Goal: Task Accomplishment & Management: Manage account settings

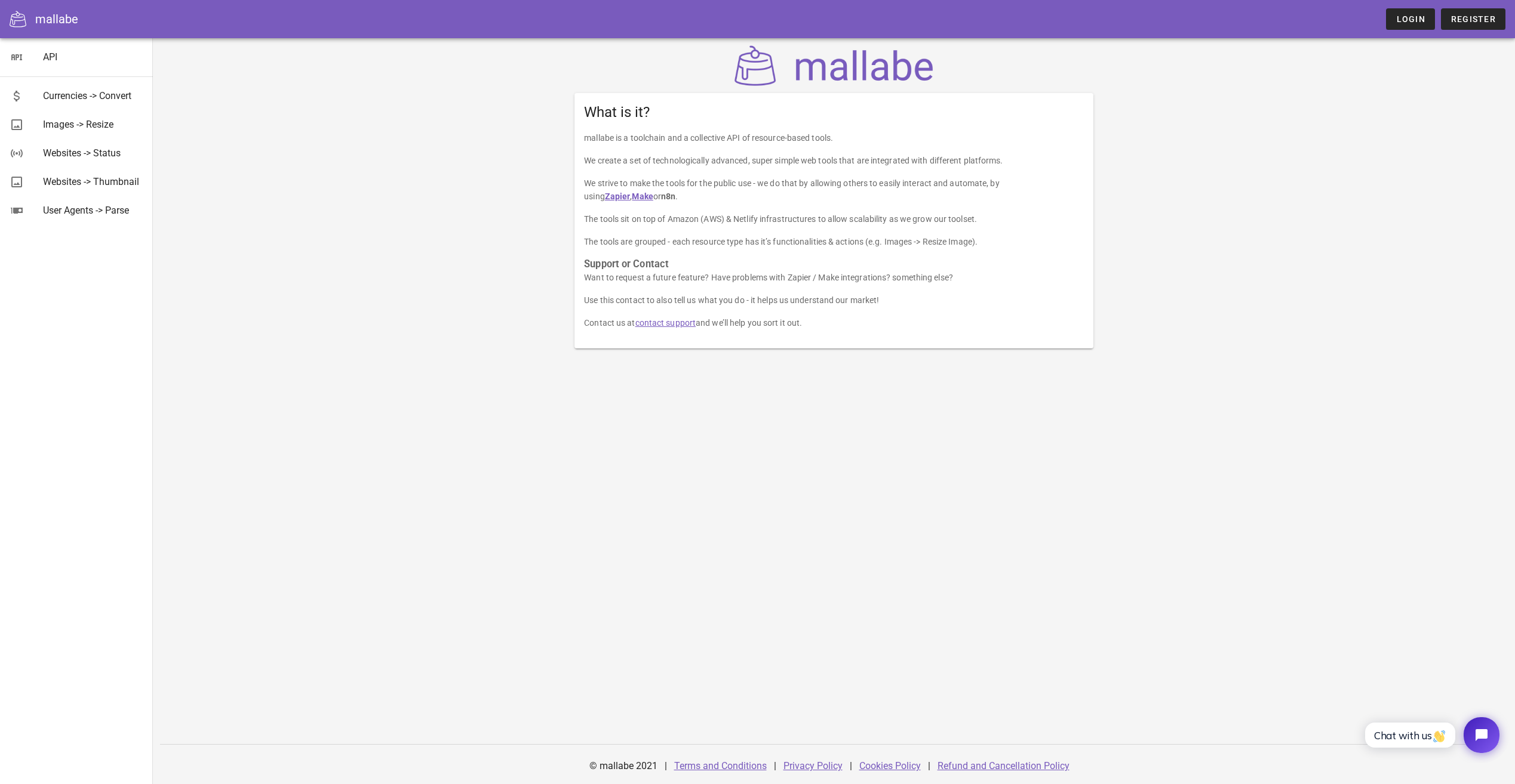
click at [1410, 3] on div "mallabe Login Register" at bounding box center [757, 19] width 1515 height 38
click at [1404, 15] on span "Login" at bounding box center [1410, 19] width 29 height 9
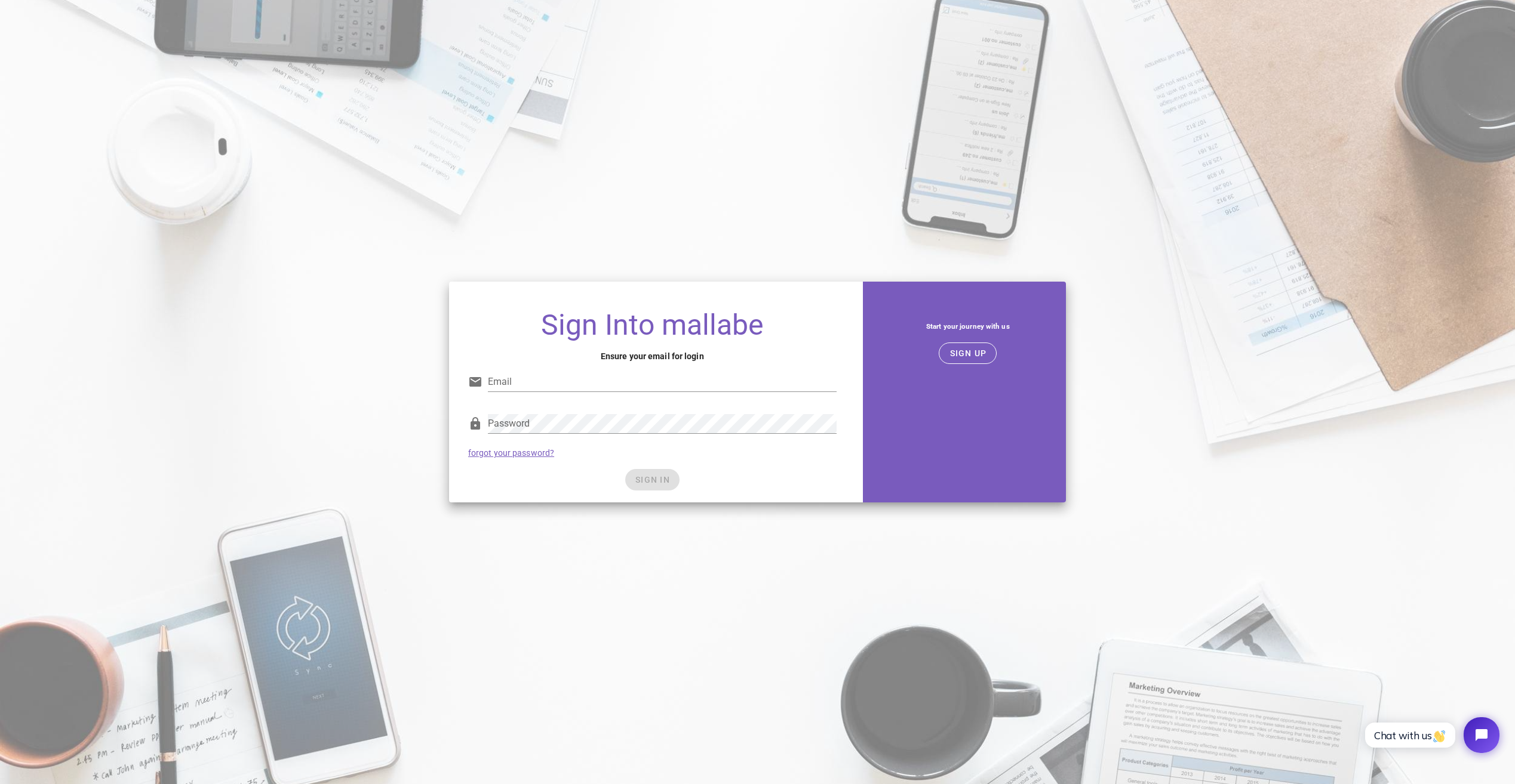
type input "sipc@bronsgroup.com"
click at [599, 466] on div "Password forgot your password?" at bounding box center [653, 435] width 383 height 62
click at [651, 487] on button "SIGN IN" at bounding box center [653, 480] width 55 height 21
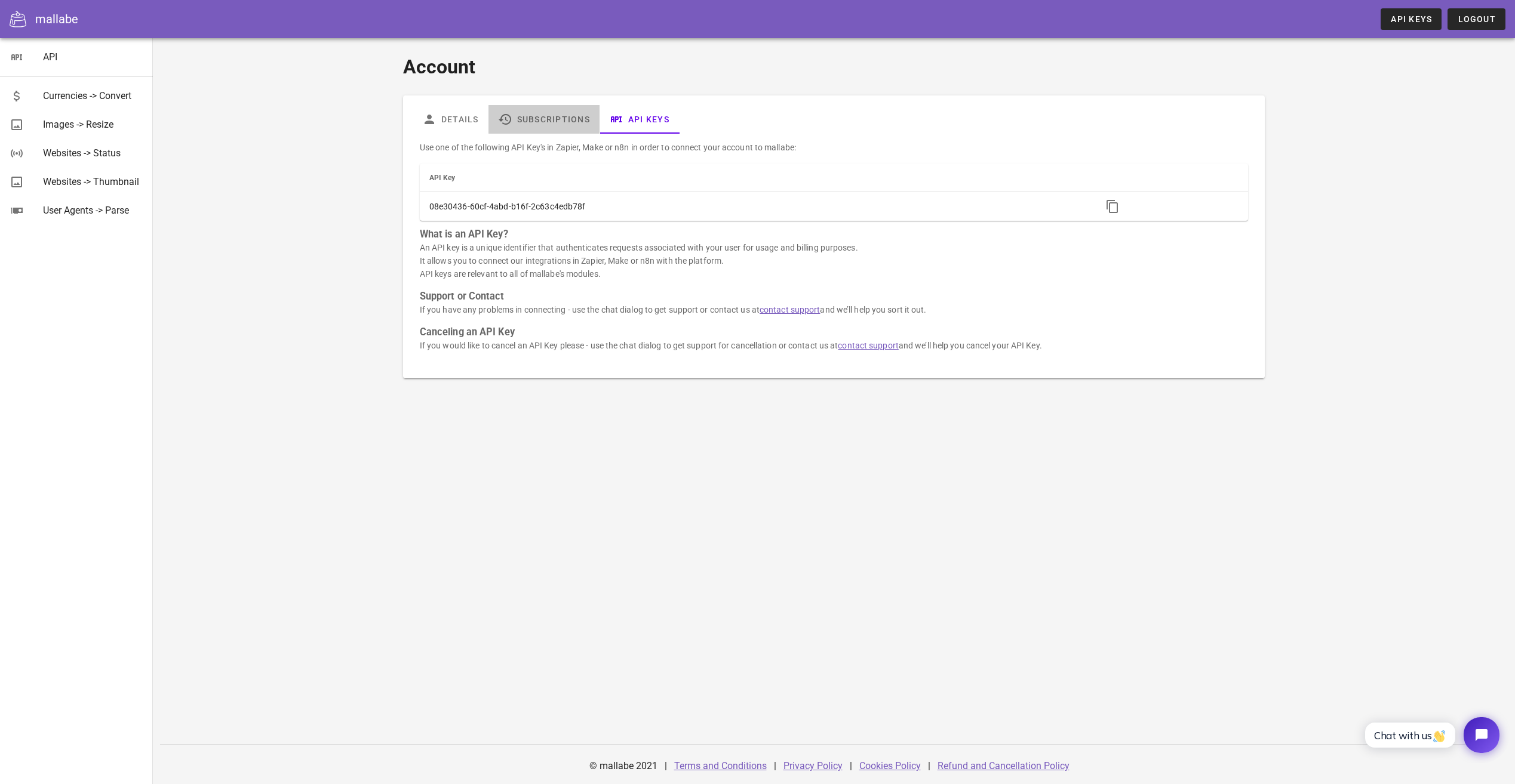
click at [557, 115] on link "Subscriptions" at bounding box center [544, 119] width 111 height 29
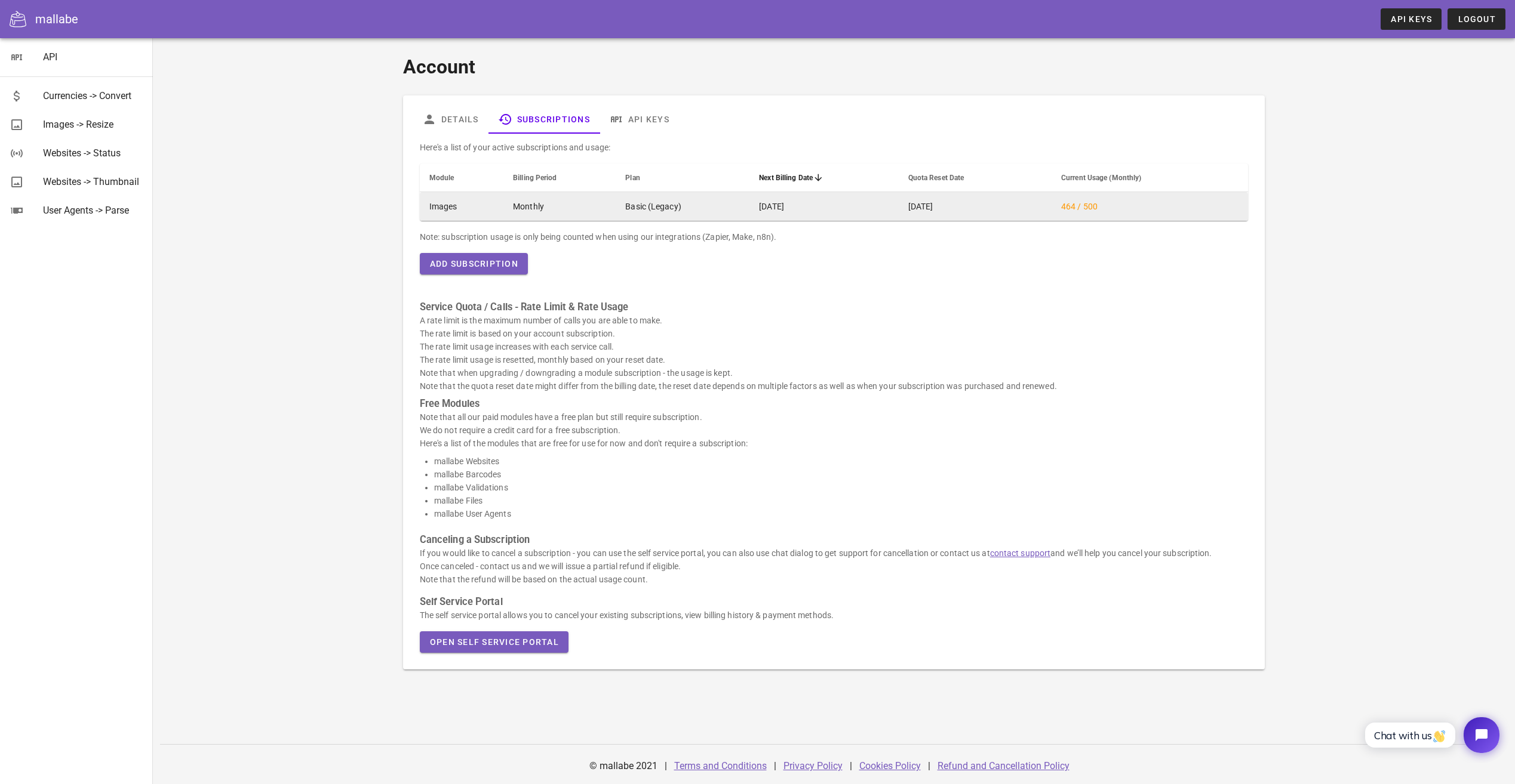
click at [506, 204] on td "Monthly" at bounding box center [559, 206] width 112 height 29
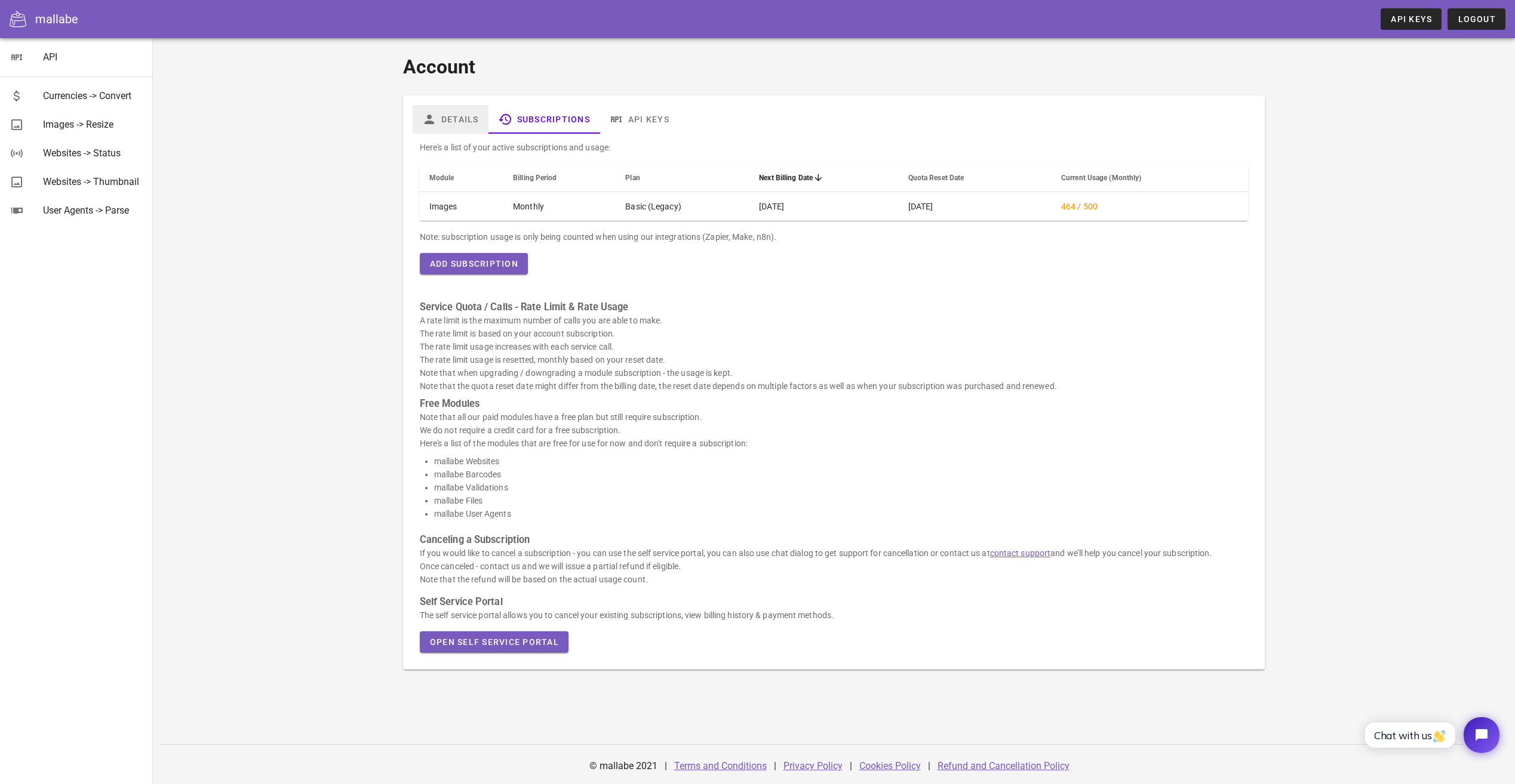
click at [479, 123] on link "Details" at bounding box center [451, 119] width 76 height 29
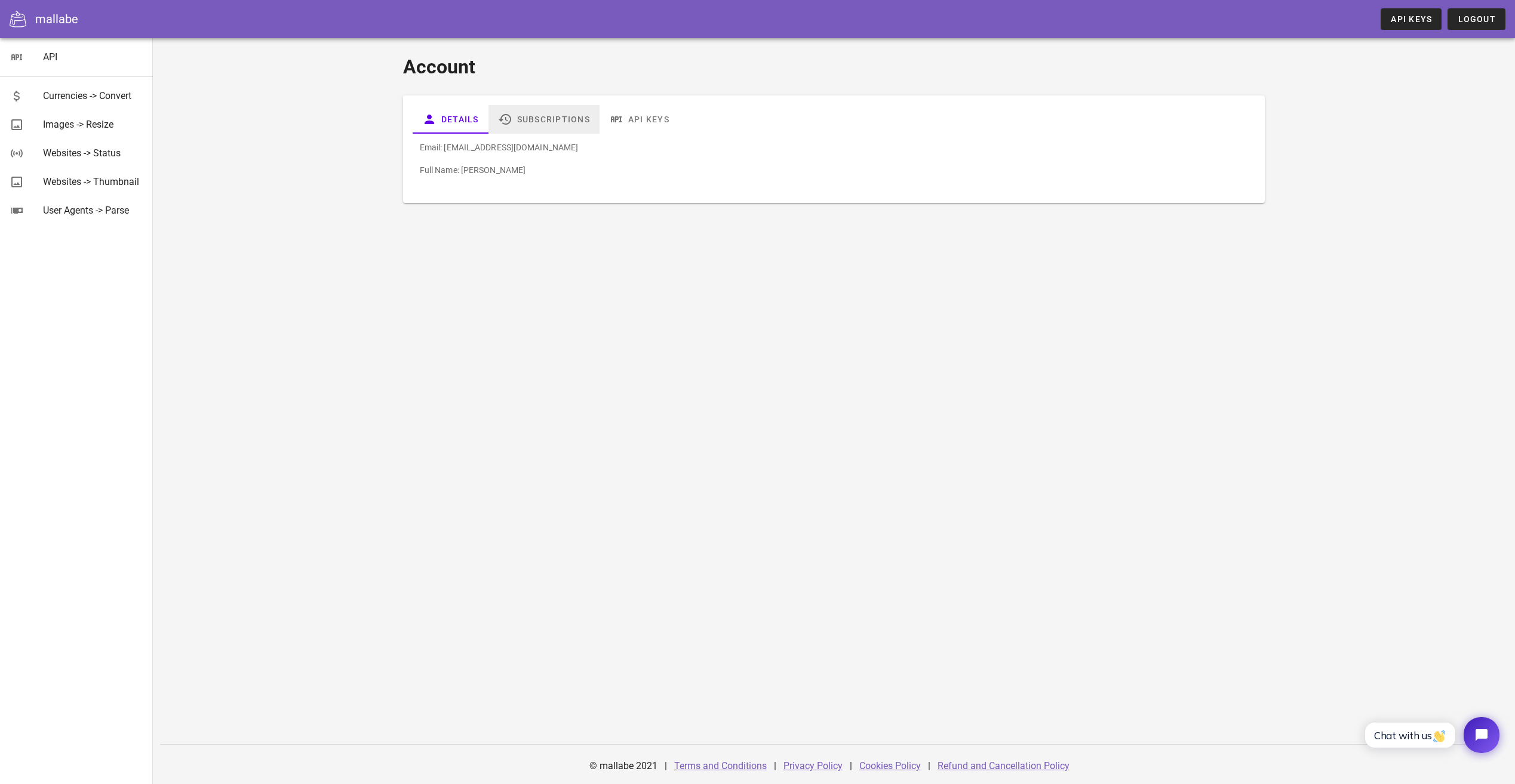
click at [553, 120] on link "Subscriptions" at bounding box center [544, 119] width 111 height 29
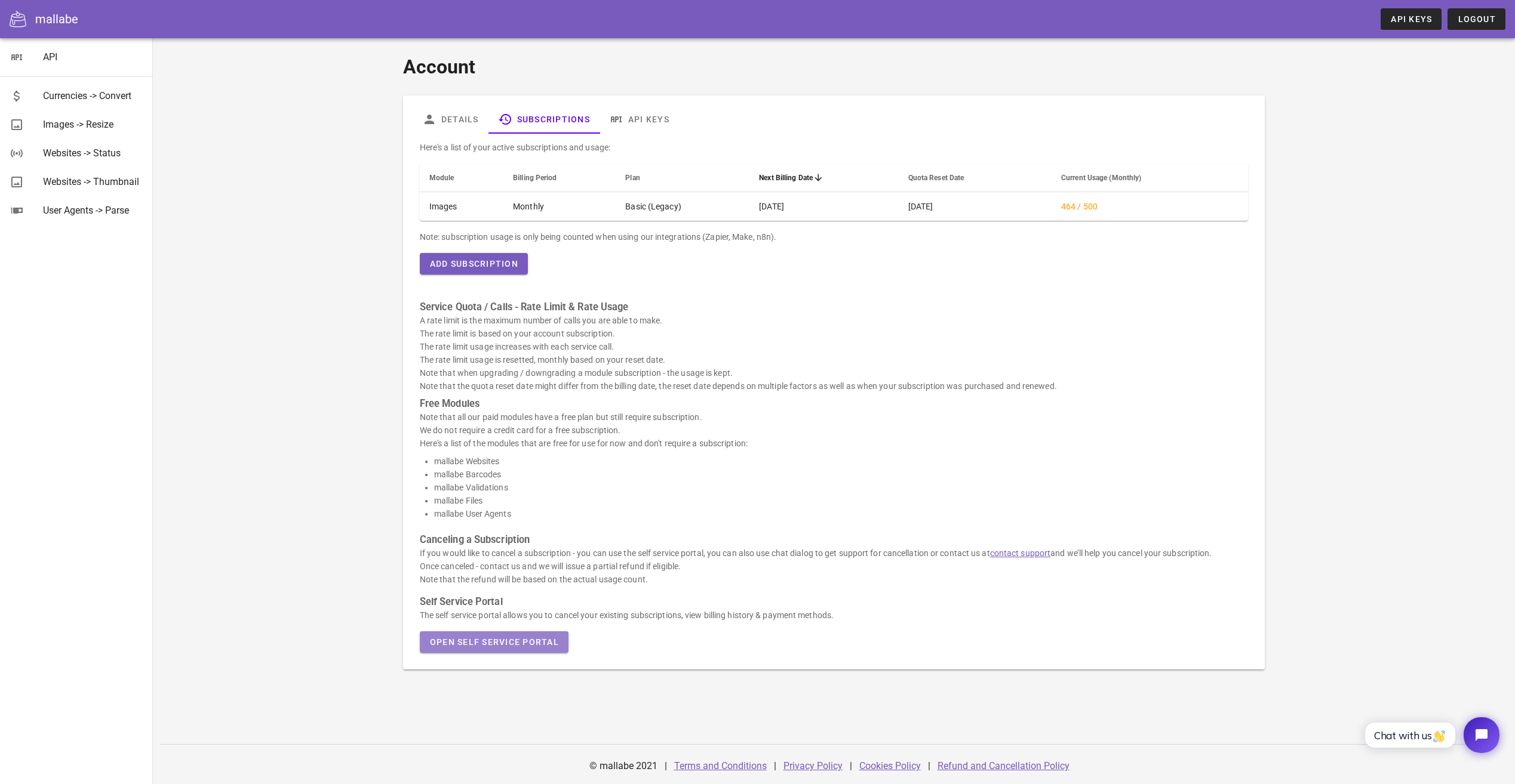
click at [557, 639] on span "Open Self Service Portal" at bounding box center [494, 642] width 129 height 9
